Goal: Transaction & Acquisition: Purchase product/service

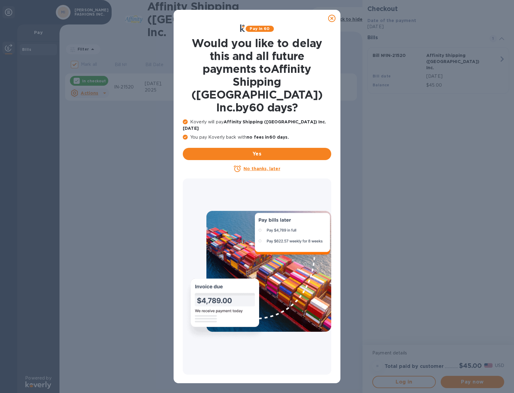
click at [331, 18] on icon at bounding box center [331, 18] width 7 height 7
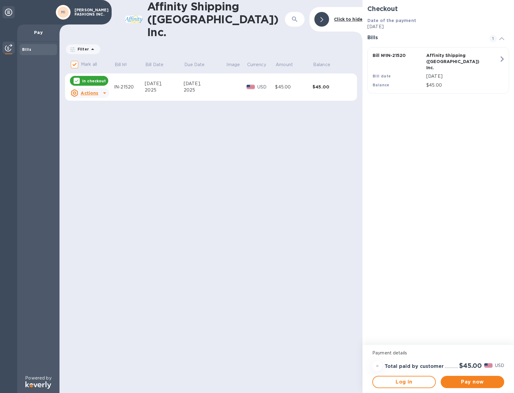
click at [103, 89] on icon at bounding box center [104, 92] width 7 height 7
click at [104, 79] on div at bounding box center [257, 196] width 514 height 393
click at [474, 382] on span "Pay now" at bounding box center [472, 382] width 54 height 7
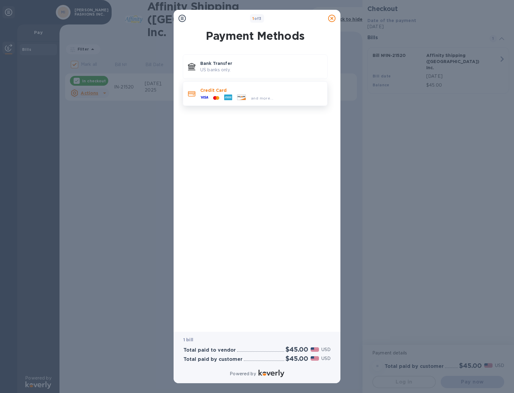
click at [192, 93] on icon at bounding box center [191, 94] width 7 height 6
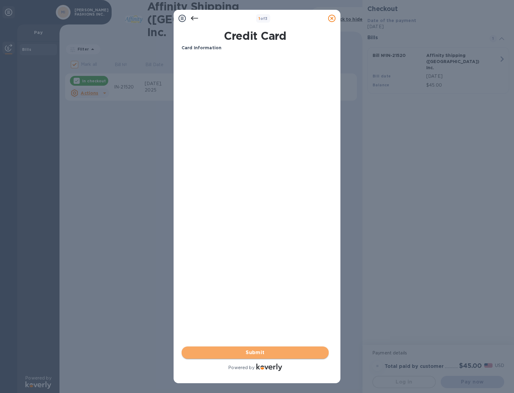
click at [256, 351] on span "Submit" at bounding box center [254, 352] width 137 height 7
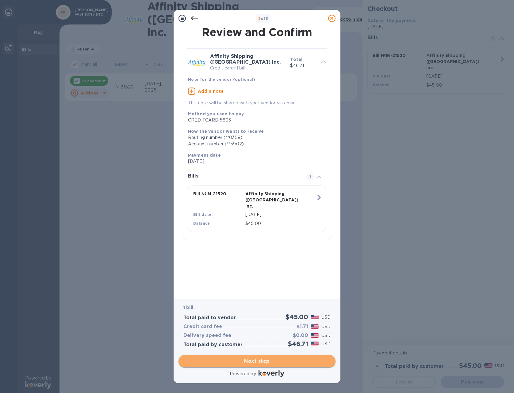
click at [257, 362] on span "Next step" at bounding box center [256, 361] width 147 height 7
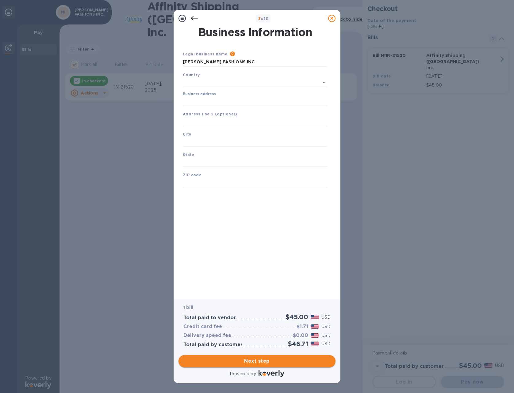
type input "[GEOGRAPHIC_DATA]"
click at [215, 99] on input "Business address" at bounding box center [255, 100] width 145 height 9
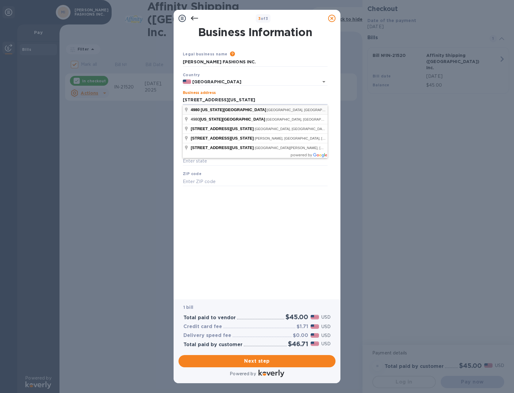
type input "[STREET_ADDRESS][US_STATE]"
type input "[GEOGRAPHIC_DATA]"
type input "NC"
type input "27106"
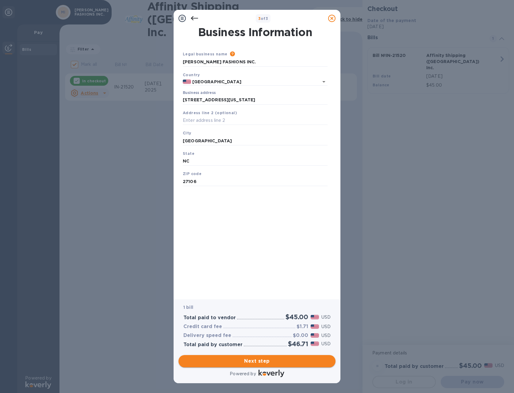
click at [258, 361] on span "Next step" at bounding box center [256, 361] width 147 height 7
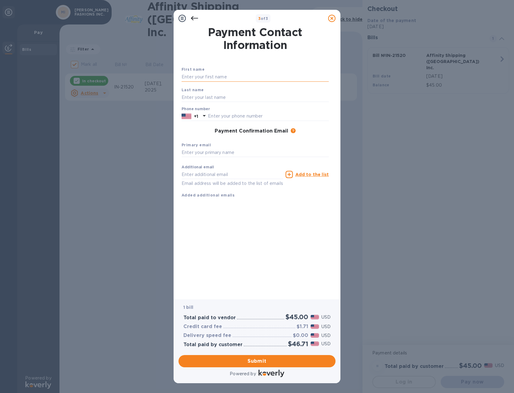
click at [230, 74] on input "text" at bounding box center [254, 77] width 147 height 9
type input "SUNIL"
type input "[PERSON_NAME]"
type input "3363278521"
type input "[EMAIL_ADDRESS][DOMAIN_NAME]"
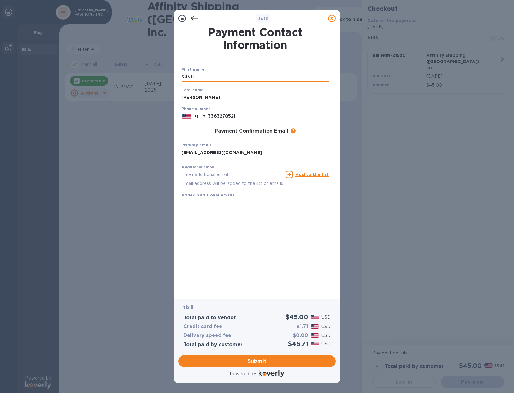
type input "[EMAIL_ADDRESS][DOMAIN_NAME]"
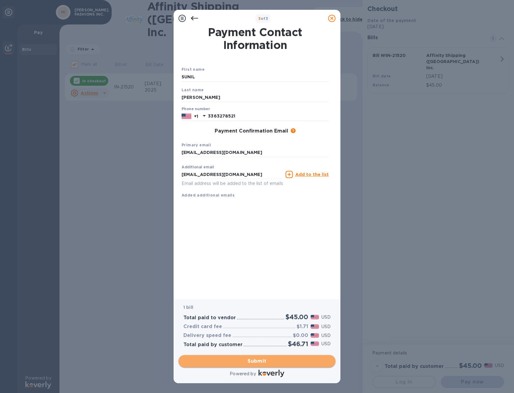
click at [256, 362] on span "Submit" at bounding box center [256, 361] width 147 height 7
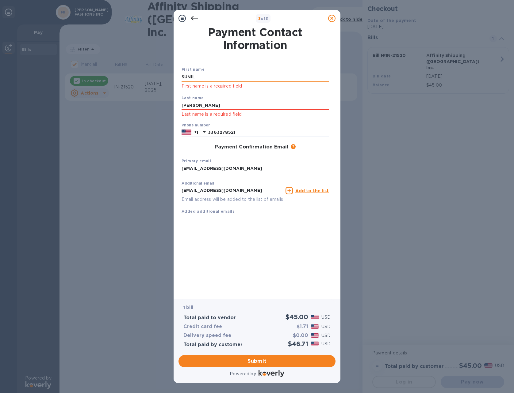
click at [213, 77] on input "SUNIL" at bounding box center [254, 77] width 147 height 9
drag, startPoint x: 210, startPoint y: 105, endPoint x: 111, endPoint y: 97, distance: 99.3
click at [111, 97] on div "3 of 3 Payment Contact Information First name [PERSON_NAME] First name is a req…" at bounding box center [257, 196] width 514 height 393
type input "[PERSON_NAME]"
click at [223, 94] on div "Last name [PERSON_NAME] Last name is a required field" at bounding box center [255, 106] width 152 height 28
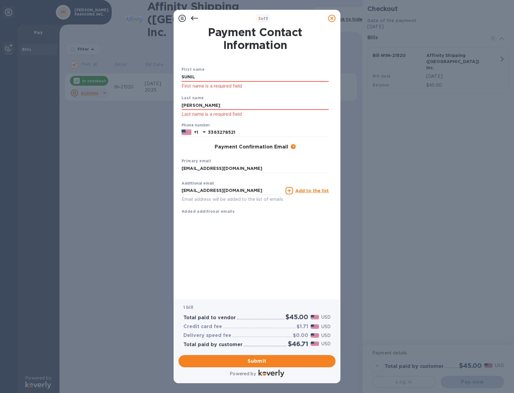
drag, startPoint x: 203, startPoint y: 74, endPoint x: 104, endPoint y: 66, distance: 98.7
click at [104, 66] on div "3 of 3 Payment Contact Information First name [PERSON_NAME] First name is a req…" at bounding box center [257, 196] width 514 height 393
type input "sunil"
click at [259, 56] on div "First name [PERSON_NAME] First name is a required field Last name [PERSON_NAME]…" at bounding box center [255, 135] width 150 height 161
click at [254, 362] on span "Submit" at bounding box center [256, 361] width 147 height 7
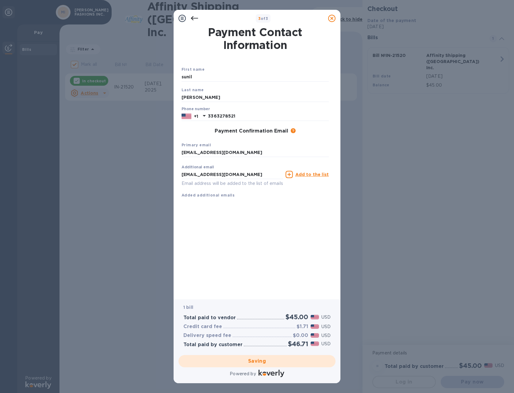
checkbox input "false"
